Goal: Task Accomplishment & Management: Use online tool/utility

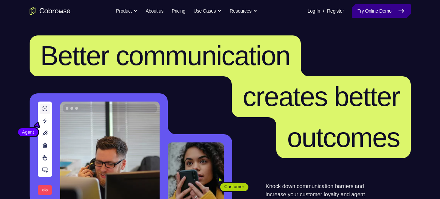
click at [394, 7] on link "Try Online Demo" at bounding box center [381, 11] width 59 height 14
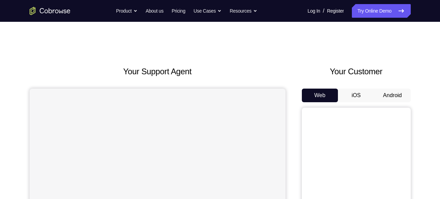
click at [399, 91] on button "Android" at bounding box center [392, 95] width 36 height 14
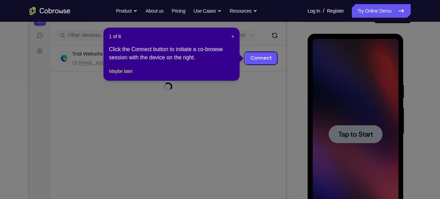
scroll to position [79, 0]
click at [231, 36] on span "×" at bounding box center [232, 36] width 3 height 5
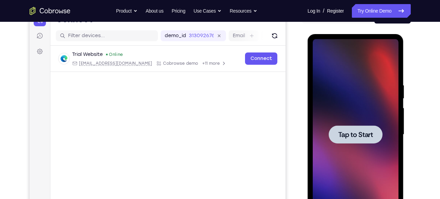
click at [373, 137] on span "Tap to Start" at bounding box center [355, 134] width 35 height 7
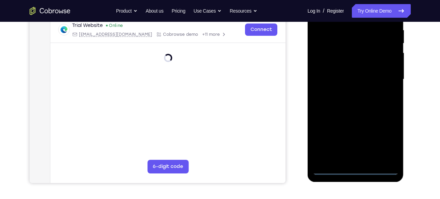
scroll to position [134, 0]
click at [355, 168] on div at bounding box center [356, 79] width 86 height 191
click at [385, 144] on div at bounding box center [356, 79] width 86 height 191
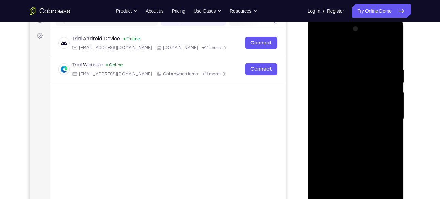
scroll to position [94, 0]
click at [320, 39] on div at bounding box center [356, 119] width 86 height 191
click at [345, 80] on div at bounding box center [356, 119] width 86 height 191
click at [346, 111] on div at bounding box center [356, 119] width 86 height 191
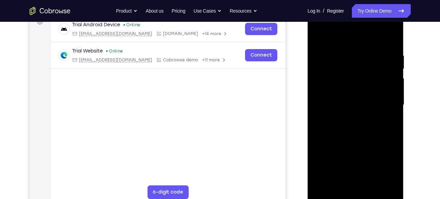
click at [346, 118] on div at bounding box center [356, 105] width 86 height 191
click at [392, 51] on div at bounding box center [356, 105] width 86 height 191
click at [366, 90] on div at bounding box center [356, 105] width 86 height 191
click at [318, 35] on div at bounding box center [356, 105] width 86 height 191
click at [348, 66] on div at bounding box center [356, 105] width 86 height 191
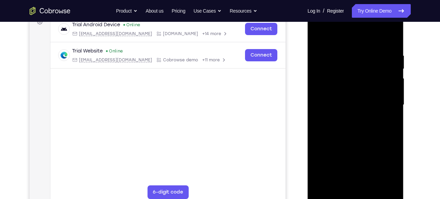
drag, startPoint x: 390, startPoint y: 118, endPoint x: 350, endPoint y: 124, distance: 41.2
click at [350, 124] on div at bounding box center [356, 105] width 86 height 191
drag, startPoint x: 387, startPoint y: 134, endPoint x: 330, endPoint y: 135, distance: 56.5
click at [330, 135] on div at bounding box center [356, 105] width 86 height 191
click at [391, 134] on div at bounding box center [356, 105] width 86 height 191
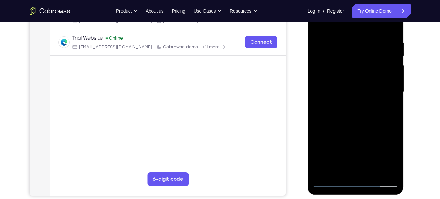
scroll to position [117, 0]
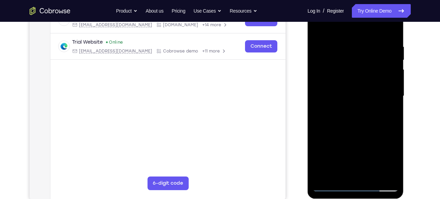
drag, startPoint x: 367, startPoint y: 136, endPoint x: 370, endPoint y: 72, distance: 63.7
click at [370, 72] on div at bounding box center [356, 96] width 86 height 191
click at [382, 135] on div at bounding box center [356, 96] width 86 height 191
click at [365, 111] on div at bounding box center [356, 96] width 86 height 191
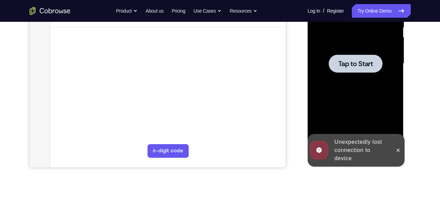
scroll to position [149, 0]
click at [360, 63] on span "Tap to Start" at bounding box center [355, 64] width 35 height 7
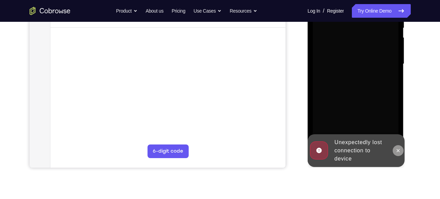
click at [396, 149] on icon at bounding box center [397, 150] width 5 height 5
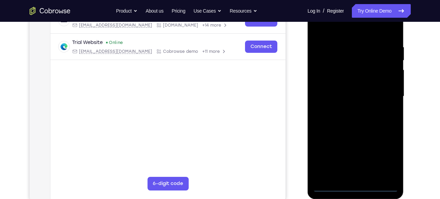
scroll to position [117, 0]
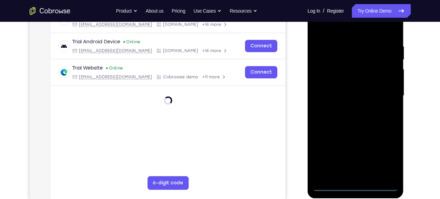
click at [356, 183] on div at bounding box center [356, 95] width 86 height 191
click at [354, 183] on div at bounding box center [356, 95] width 86 height 191
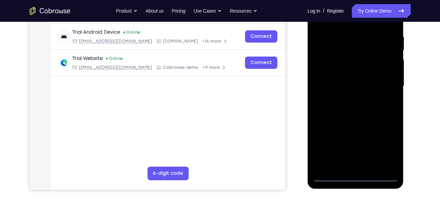
scroll to position [127, 0]
click at [355, 175] on div at bounding box center [356, 85] width 86 height 191
click at [382, 141] on div at bounding box center [356, 85] width 86 height 191
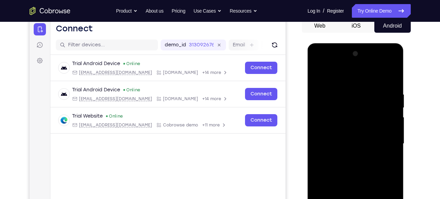
scroll to position [69, 0]
click at [319, 62] on div at bounding box center [356, 144] width 86 height 191
click at [337, 105] on div at bounding box center [356, 144] width 86 height 191
click at [332, 141] on div at bounding box center [356, 144] width 86 height 191
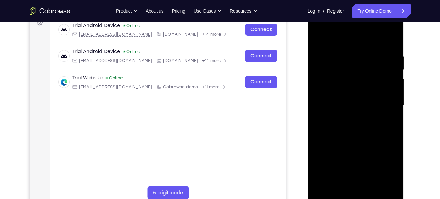
scroll to position [107, 0]
click at [360, 121] on div at bounding box center [356, 106] width 86 height 191
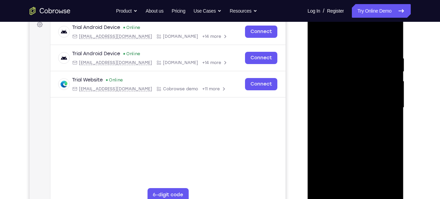
click at [319, 40] on div at bounding box center [356, 107] width 86 height 191
click at [345, 68] on div at bounding box center [356, 107] width 86 height 191
drag, startPoint x: 385, startPoint y: 119, endPoint x: 328, endPoint y: 119, distance: 56.8
click at [328, 119] on div at bounding box center [356, 107] width 86 height 191
drag, startPoint x: 390, startPoint y: 136, endPoint x: 357, endPoint y: 135, distance: 33.4
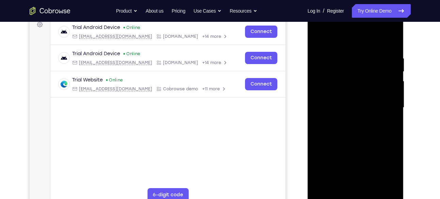
click at [357, 135] on div at bounding box center [356, 107] width 86 height 191
click at [392, 136] on div at bounding box center [356, 107] width 86 height 191
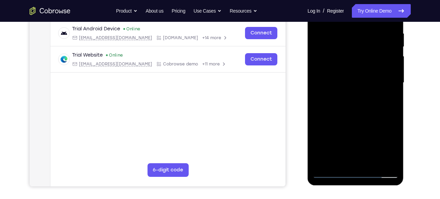
scroll to position [131, 0]
drag, startPoint x: 364, startPoint y: 142, endPoint x: 360, endPoint y: 91, distance: 51.2
click at [360, 91] on div at bounding box center [356, 82] width 86 height 191
click at [383, 128] on div at bounding box center [356, 82] width 86 height 191
click at [365, 109] on div at bounding box center [356, 82] width 86 height 191
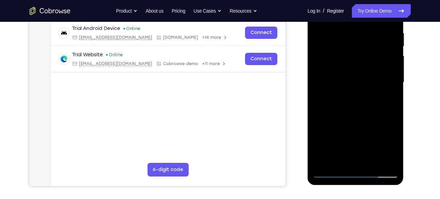
click at [365, 128] on div at bounding box center [356, 82] width 86 height 191
click at [379, 125] on div at bounding box center [356, 82] width 86 height 191
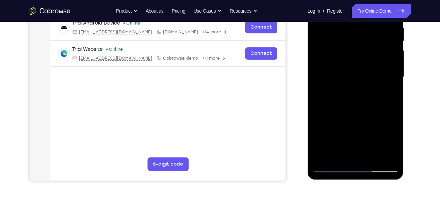
scroll to position [136, 0]
click at [345, 108] on div at bounding box center [356, 76] width 86 height 191
click at [327, 143] on div at bounding box center [356, 76] width 86 height 191
click at [339, 113] on div at bounding box center [356, 76] width 86 height 191
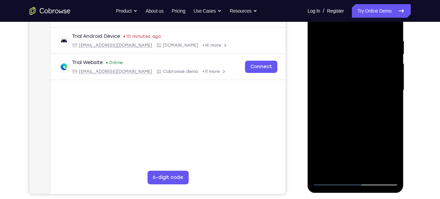
scroll to position [124, 0]
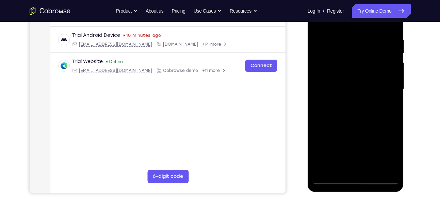
click at [325, 157] on div at bounding box center [356, 89] width 86 height 191
click at [342, 146] on div at bounding box center [356, 89] width 86 height 191
click at [330, 156] on div at bounding box center [356, 89] width 86 height 191
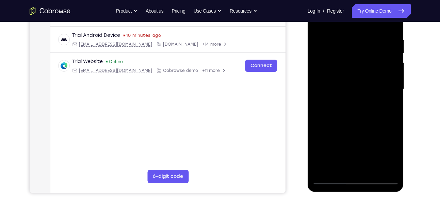
click at [330, 156] on div at bounding box center [356, 89] width 86 height 191
click at [330, 158] on div at bounding box center [356, 89] width 86 height 191
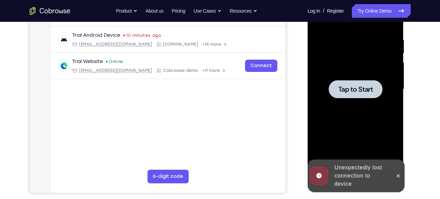
click at [343, 90] on span "Tap to Start" at bounding box center [355, 89] width 35 height 7
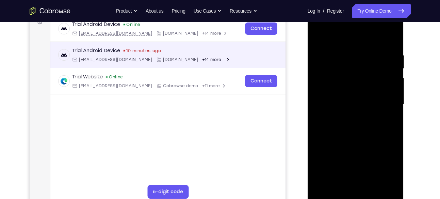
scroll to position [108, 0]
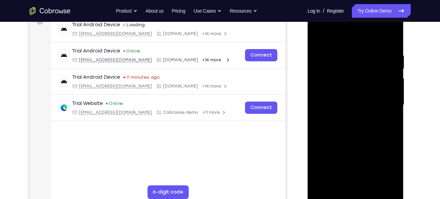
click at [354, 192] on div at bounding box center [356, 105] width 86 height 191
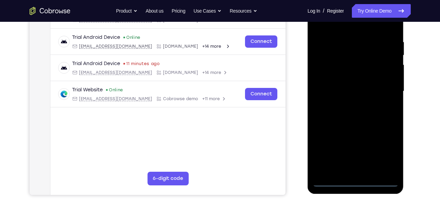
scroll to position [123, 0]
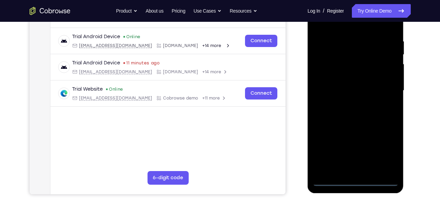
click at [355, 181] on div at bounding box center [356, 90] width 86 height 191
click at [386, 147] on div at bounding box center [356, 90] width 86 height 191
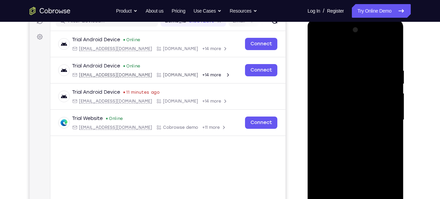
click at [317, 39] on div at bounding box center [356, 120] width 86 height 191
click at [339, 80] on div at bounding box center [356, 120] width 86 height 191
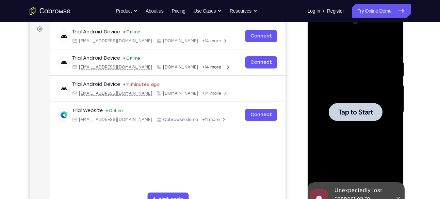
scroll to position [97, 0]
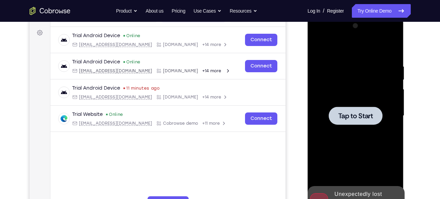
click at [360, 116] on span "Tap to Start" at bounding box center [355, 115] width 35 height 7
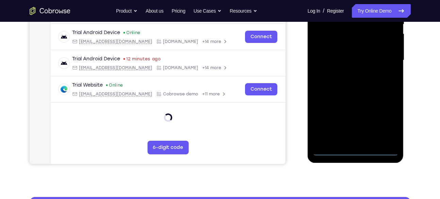
scroll to position [154, 0]
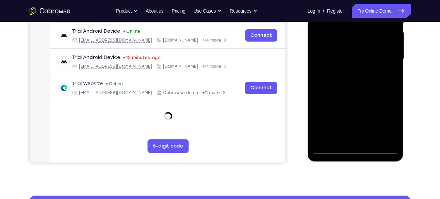
click at [358, 149] on div at bounding box center [356, 59] width 86 height 191
click at [385, 121] on div at bounding box center [356, 59] width 86 height 191
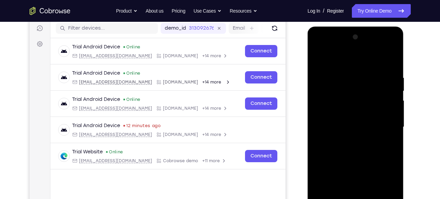
scroll to position [86, 0]
click at [319, 46] on div at bounding box center [356, 127] width 86 height 191
click at [358, 88] on div at bounding box center [356, 127] width 86 height 191
click at [338, 120] on div at bounding box center [356, 127] width 86 height 191
click at [342, 141] on div at bounding box center [356, 127] width 86 height 191
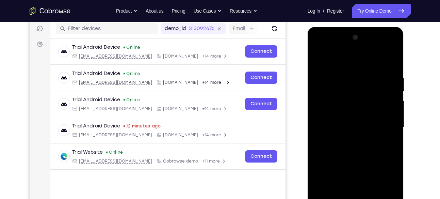
click at [368, 132] on div at bounding box center [356, 127] width 86 height 191
click at [359, 114] on div at bounding box center [356, 127] width 86 height 191
click at [362, 133] on div at bounding box center [356, 127] width 86 height 191
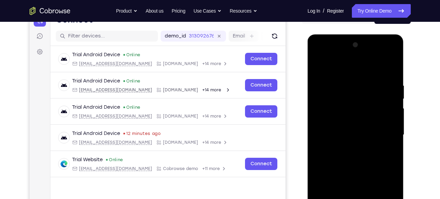
scroll to position [54, 0]
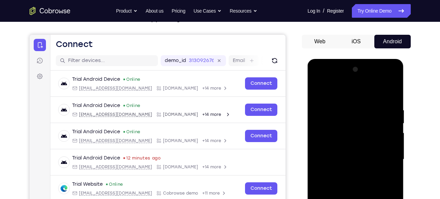
click at [318, 91] on div at bounding box center [356, 159] width 86 height 191
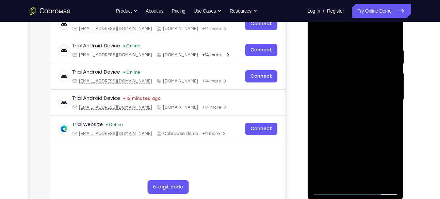
scroll to position [115, 0]
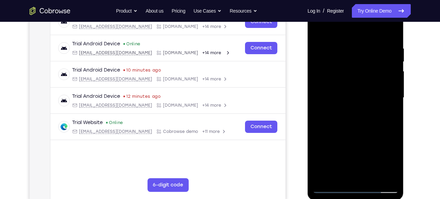
click at [346, 142] on div at bounding box center [356, 97] width 86 height 191
click at [353, 115] on div at bounding box center [356, 97] width 86 height 191
click at [359, 75] on div at bounding box center [356, 97] width 86 height 191
click at [350, 76] on div at bounding box center [356, 97] width 86 height 191
click at [357, 101] on div at bounding box center [356, 97] width 86 height 191
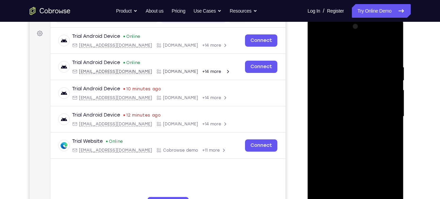
scroll to position [96, 0]
click at [319, 49] on div at bounding box center [356, 116] width 86 height 191
click at [342, 81] on div at bounding box center [356, 116] width 86 height 191
drag, startPoint x: 387, startPoint y: 145, endPoint x: 336, endPoint y: 142, distance: 51.8
click at [336, 142] on div at bounding box center [356, 116] width 86 height 191
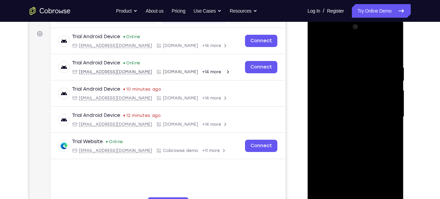
click at [389, 146] on div at bounding box center [356, 116] width 86 height 191
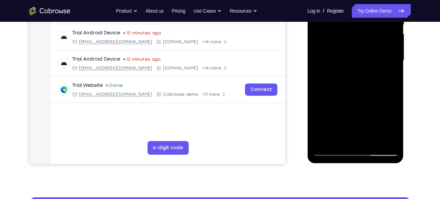
scroll to position [153, 0]
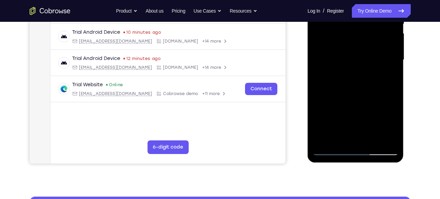
drag, startPoint x: 384, startPoint y: 90, endPoint x: 351, endPoint y: 91, distance: 32.7
click at [351, 91] on div at bounding box center [356, 60] width 86 height 191
click at [393, 90] on div at bounding box center [356, 60] width 86 height 191
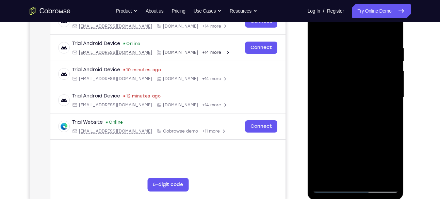
scroll to position [115, 0]
drag, startPoint x: 375, startPoint y: 139, endPoint x: 375, endPoint y: 72, distance: 66.4
click at [375, 72] on div at bounding box center [356, 97] width 86 height 191
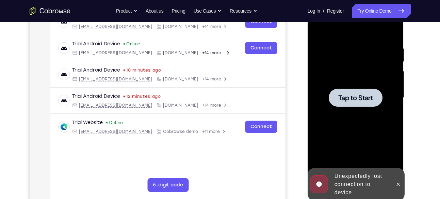
click at [55, 9] on icon "Go to the home page" at bounding box center [50, 11] width 41 height 8
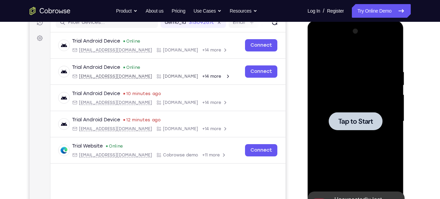
scroll to position [85, 0]
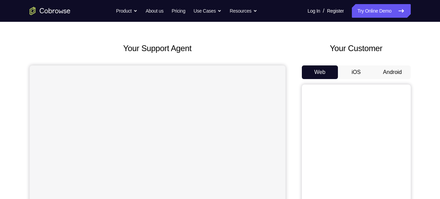
click at [399, 74] on button "Android" at bounding box center [392, 72] width 36 height 14
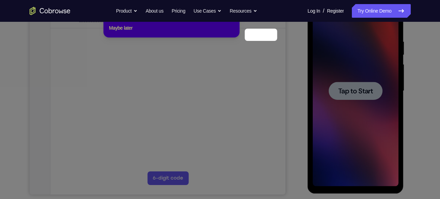
scroll to position [57, 0]
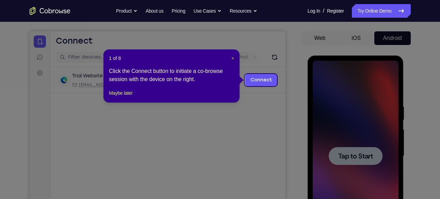
click at [232, 58] on span "×" at bounding box center [232, 57] width 3 height 5
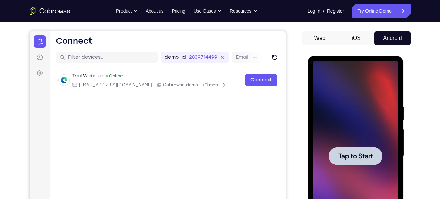
click at [357, 150] on div at bounding box center [356, 156] width 54 height 18
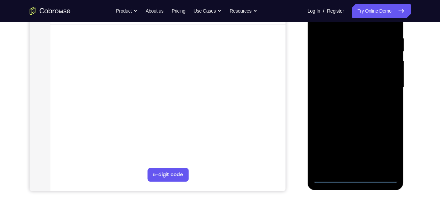
scroll to position [127, 0]
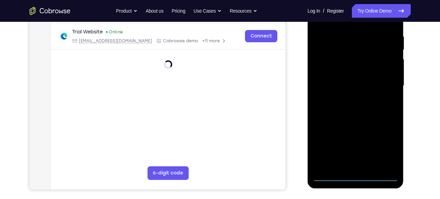
click at [353, 176] on div at bounding box center [356, 85] width 86 height 191
click at [384, 145] on div at bounding box center [356, 85] width 86 height 191
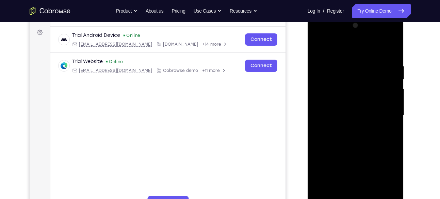
scroll to position [97, 0]
click at [315, 33] on div at bounding box center [356, 115] width 86 height 191
click at [338, 80] on div at bounding box center [356, 115] width 86 height 191
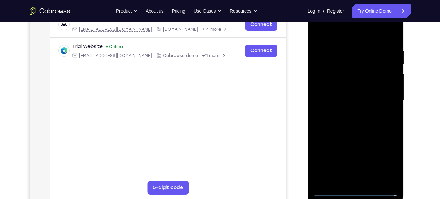
scroll to position [113, 0]
click at [337, 95] on div at bounding box center [356, 100] width 86 height 191
click at [372, 116] on div at bounding box center [356, 100] width 86 height 191
click at [354, 106] on div at bounding box center [356, 100] width 86 height 191
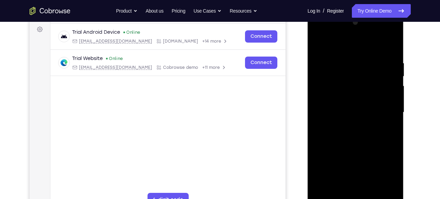
scroll to position [100, 0]
click at [319, 44] on div at bounding box center [356, 112] width 86 height 191
click at [341, 74] on div at bounding box center [356, 112] width 86 height 191
drag, startPoint x: 387, startPoint y: 142, endPoint x: 352, endPoint y: 139, distance: 35.9
click at [352, 139] on div at bounding box center [356, 112] width 86 height 191
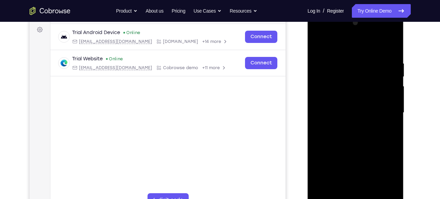
click at [393, 142] on div at bounding box center [356, 112] width 86 height 191
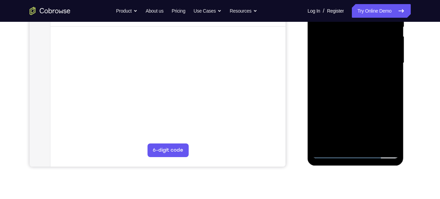
scroll to position [151, 0]
drag, startPoint x: 372, startPoint y: 130, endPoint x: 364, endPoint y: 81, distance: 49.6
click at [364, 81] on div at bounding box center [356, 62] width 86 height 191
click at [385, 113] on div at bounding box center [356, 62] width 86 height 191
click at [364, 110] on div at bounding box center [356, 62] width 86 height 191
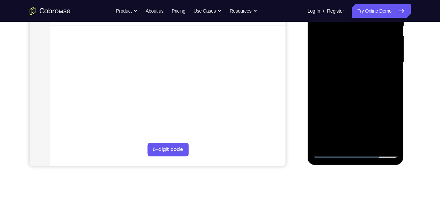
click at [378, 108] on div at bounding box center [356, 62] width 86 height 191
click at [339, 109] on div at bounding box center [356, 62] width 86 height 191
click at [328, 129] on div at bounding box center [356, 62] width 86 height 191
click at [323, 128] on div at bounding box center [356, 62] width 86 height 191
click at [323, 129] on div at bounding box center [356, 62] width 86 height 191
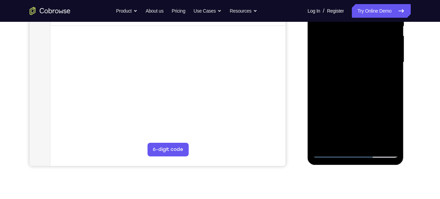
click at [352, 106] on div at bounding box center [356, 62] width 86 height 191
click at [342, 130] on div at bounding box center [356, 62] width 86 height 191
click at [340, 130] on div at bounding box center [356, 62] width 86 height 191
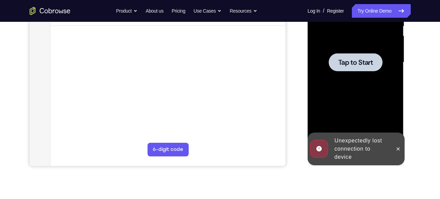
click at [346, 66] on div at bounding box center [356, 62] width 54 height 18
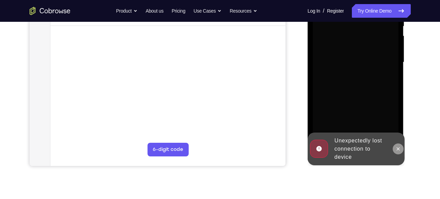
click at [398, 147] on icon at bounding box center [397, 148] width 5 height 5
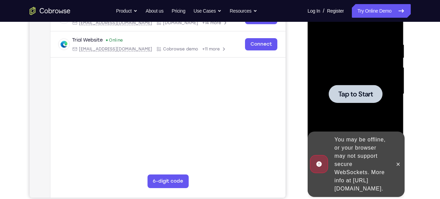
scroll to position [119, 0]
click at [363, 103] on div at bounding box center [356, 93] width 86 height 191
click at [361, 95] on span "Tap to Start" at bounding box center [355, 93] width 35 height 7
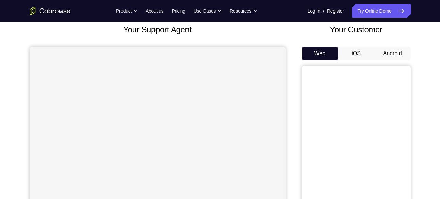
scroll to position [42, 0]
click at [394, 49] on button "Android" at bounding box center [392, 53] width 36 height 14
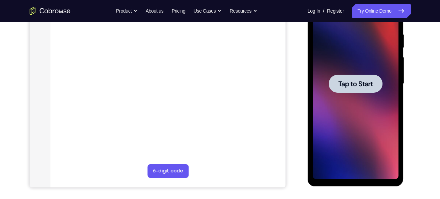
scroll to position [0, 0]
click at [361, 84] on span "Tap to Start" at bounding box center [355, 83] width 35 height 7
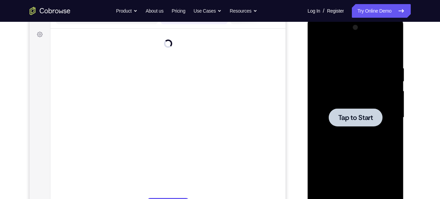
scroll to position [97, 0]
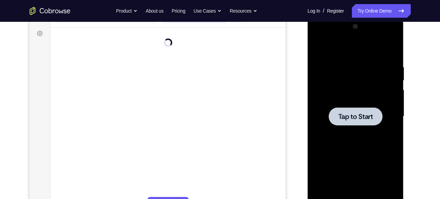
click at [351, 125] on div at bounding box center [356, 116] width 86 height 191
click at [356, 118] on span "Tap to Start" at bounding box center [355, 116] width 35 height 7
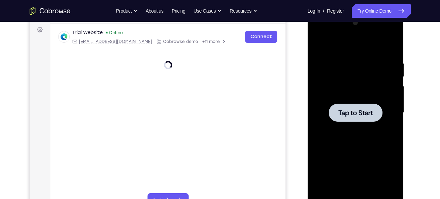
scroll to position [100, 0]
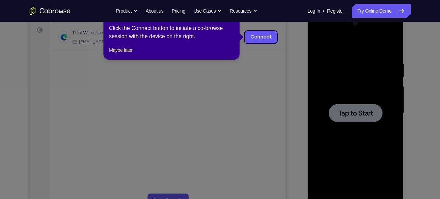
click at [356, 117] on icon at bounding box center [222, 99] width 445 height 199
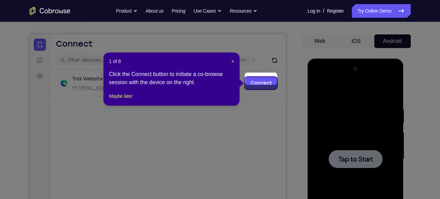
scroll to position [53, 0]
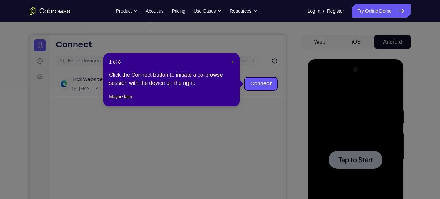
click at [231, 62] on span "×" at bounding box center [232, 61] width 3 height 5
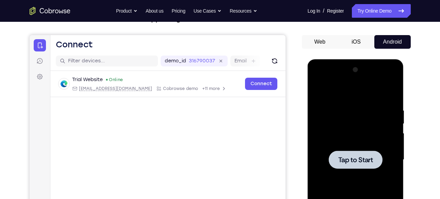
click at [356, 158] on span "Tap to Start" at bounding box center [355, 159] width 35 height 7
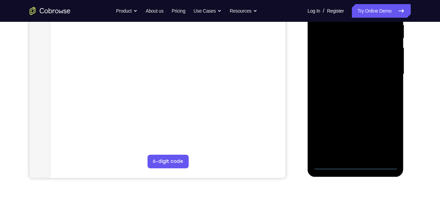
scroll to position [139, 0]
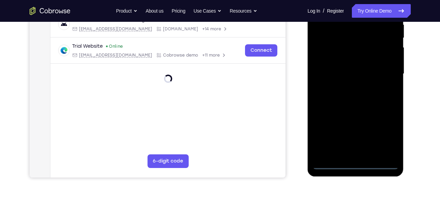
click at [356, 164] on div at bounding box center [356, 74] width 86 height 191
click at [388, 135] on div at bounding box center [356, 74] width 86 height 191
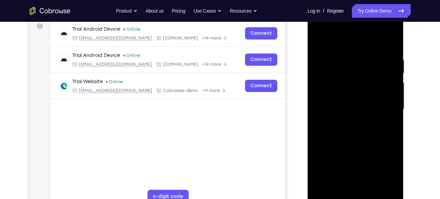
scroll to position [102, 0]
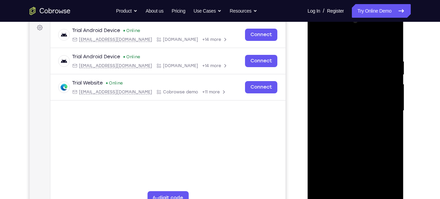
click at [319, 30] on div at bounding box center [356, 110] width 86 height 191
click at [335, 72] on div at bounding box center [356, 110] width 86 height 191
click at [336, 108] on div at bounding box center [356, 110] width 86 height 191
click at [349, 124] on div at bounding box center [356, 110] width 86 height 191
click at [319, 43] on div at bounding box center [356, 110] width 86 height 191
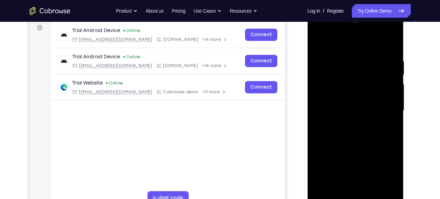
click at [343, 75] on div at bounding box center [356, 110] width 86 height 191
drag, startPoint x: 387, startPoint y: 132, endPoint x: 332, endPoint y: 135, distance: 54.5
click at [332, 135] on div at bounding box center [356, 110] width 86 height 191
drag, startPoint x: 391, startPoint y: 151, endPoint x: 352, endPoint y: 150, distance: 38.5
click at [352, 150] on div at bounding box center [356, 110] width 86 height 191
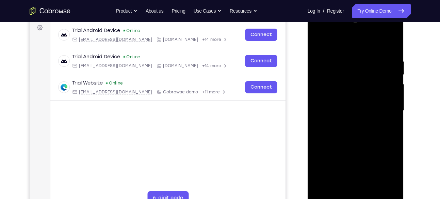
click at [393, 150] on div at bounding box center [356, 110] width 86 height 191
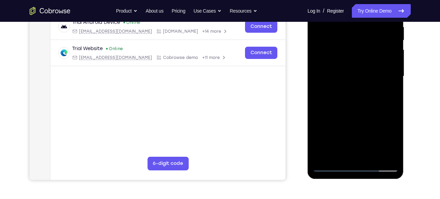
drag, startPoint x: 360, startPoint y: 126, endPoint x: 359, endPoint y: 45, distance: 81.0
click at [359, 45] on div at bounding box center [356, 76] width 86 height 191
click at [382, 102] on div at bounding box center [356, 76] width 86 height 191
click at [385, 104] on div at bounding box center [356, 76] width 86 height 191
drag, startPoint x: 365, startPoint y: 133, endPoint x: 368, endPoint y: 62, distance: 71.5
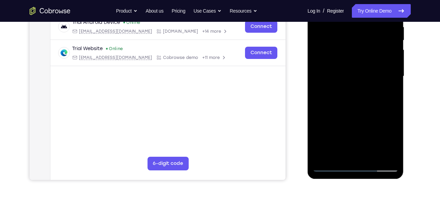
click at [368, 62] on div at bounding box center [356, 76] width 86 height 191
click at [384, 104] on div at bounding box center [356, 76] width 86 height 191
click at [382, 106] on div at bounding box center [356, 76] width 86 height 191
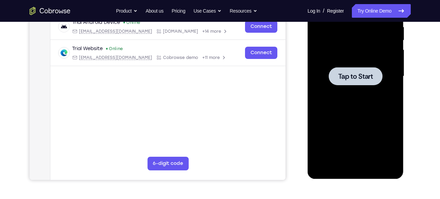
click at [359, 73] on span "Tap to Start" at bounding box center [355, 76] width 35 height 7
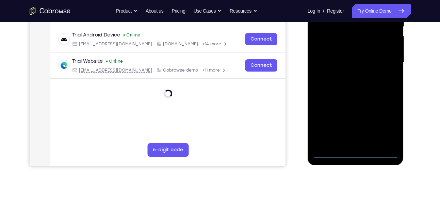
scroll to position [151, 0]
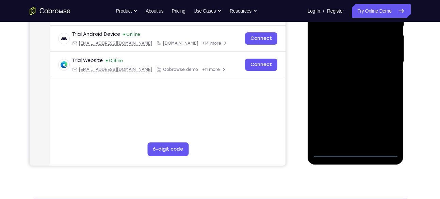
click at [355, 150] on div at bounding box center [356, 62] width 86 height 191
click at [389, 124] on div at bounding box center [356, 62] width 86 height 191
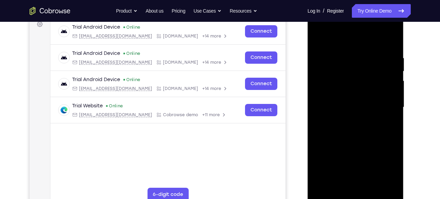
scroll to position [106, 0]
click at [318, 28] on div at bounding box center [356, 107] width 86 height 191
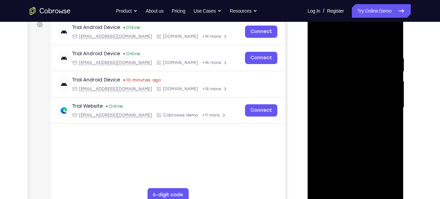
click at [334, 72] on div at bounding box center [356, 107] width 86 height 191
click at [329, 105] on div at bounding box center [356, 107] width 86 height 191
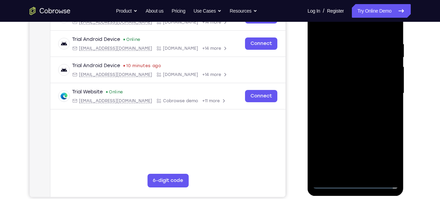
scroll to position [120, 0]
click at [366, 109] on div at bounding box center [356, 93] width 86 height 191
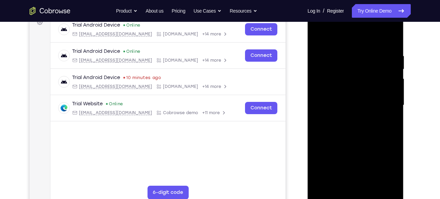
scroll to position [108, 0]
click at [319, 37] on div at bounding box center [356, 105] width 86 height 191
click at [348, 68] on div at bounding box center [356, 105] width 86 height 191
drag, startPoint x: 390, startPoint y: 117, endPoint x: 334, endPoint y: 117, distance: 55.8
click at [334, 117] on div at bounding box center [356, 105] width 86 height 191
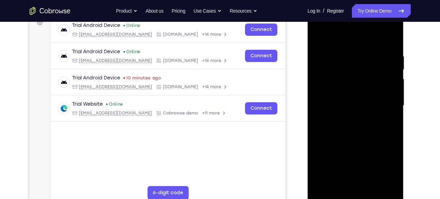
drag, startPoint x: 388, startPoint y: 134, endPoint x: 334, endPoint y: 136, distance: 54.2
click at [334, 136] on div at bounding box center [356, 105] width 86 height 191
click at [391, 135] on div at bounding box center [356, 105] width 86 height 191
click at [395, 134] on div at bounding box center [356, 105] width 86 height 191
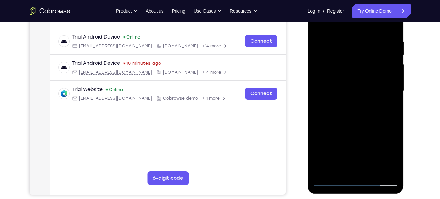
scroll to position [122, 0]
drag, startPoint x: 362, startPoint y: 124, endPoint x: 353, endPoint y: 50, distance: 74.7
click at [353, 50] on div at bounding box center [356, 91] width 86 height 191
click at [382, 116] on div at bounding box center [356, 91] width 86 height 191
click at [365, 114] on div at bounding box center [356, 91] width 86 height 191
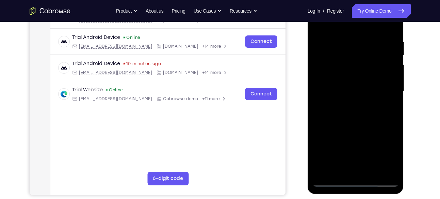
click at [379, 112] on div at bounding box center [356, 91] width 86 height 191
click at [351, 111] on div at bounding box center [356, 91] width 86 height 191
click at [339, 157] on div at bounding box center [356, 91] width 86 height 191
click at [336, 158] on div at bounding box center [356, 91] width 86 height 191
click at [317, 164] on div at bounding box center [356, 91] width 86 height 191
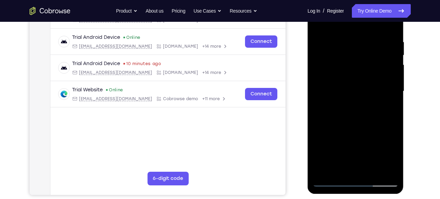
click at [346, 158] on div at bounding box center [356, 91] width 86 height 191
click at [344, 119] on div at bounding box center [356, 91] width 86 height 191
